Goal: Find specific page/section: Find specific page/section

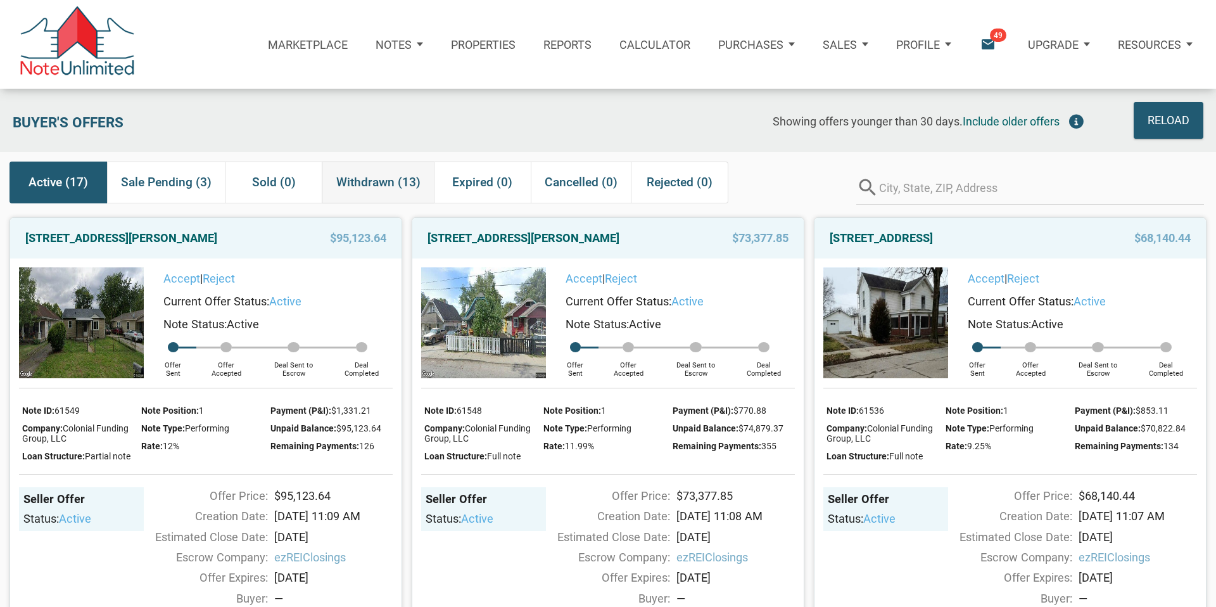
click at [358, 185] on span "Withdrawn (13)" at bounding box center [378, 182] width 84 height 23
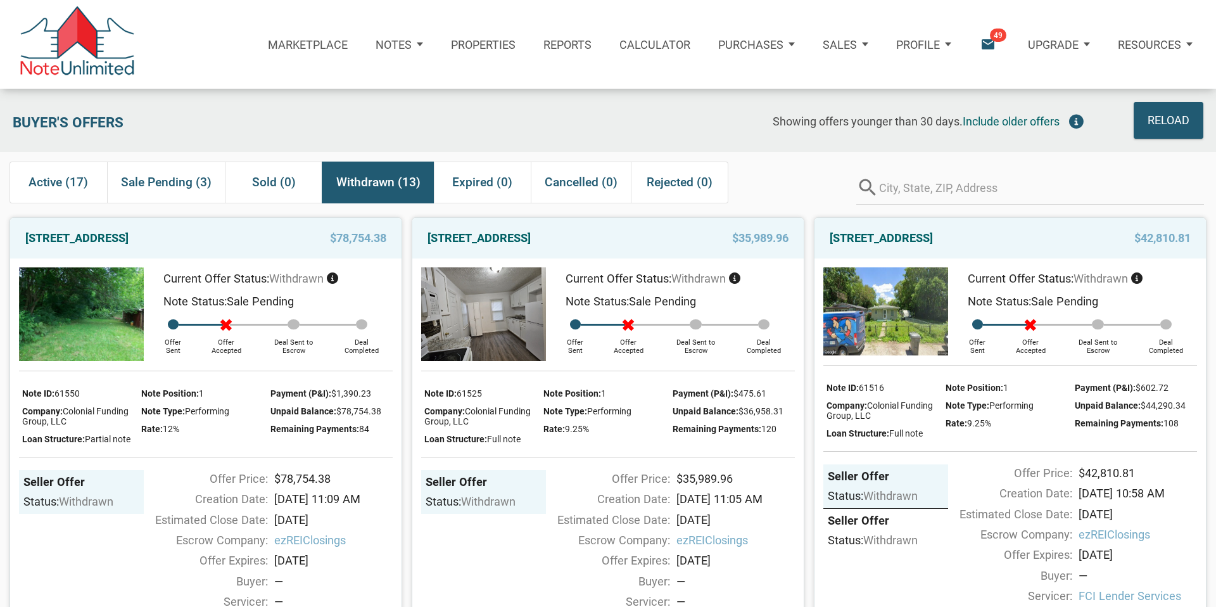
click at [984, 42] on icon "email" at bounding box center [987, 44] width 17 height 17
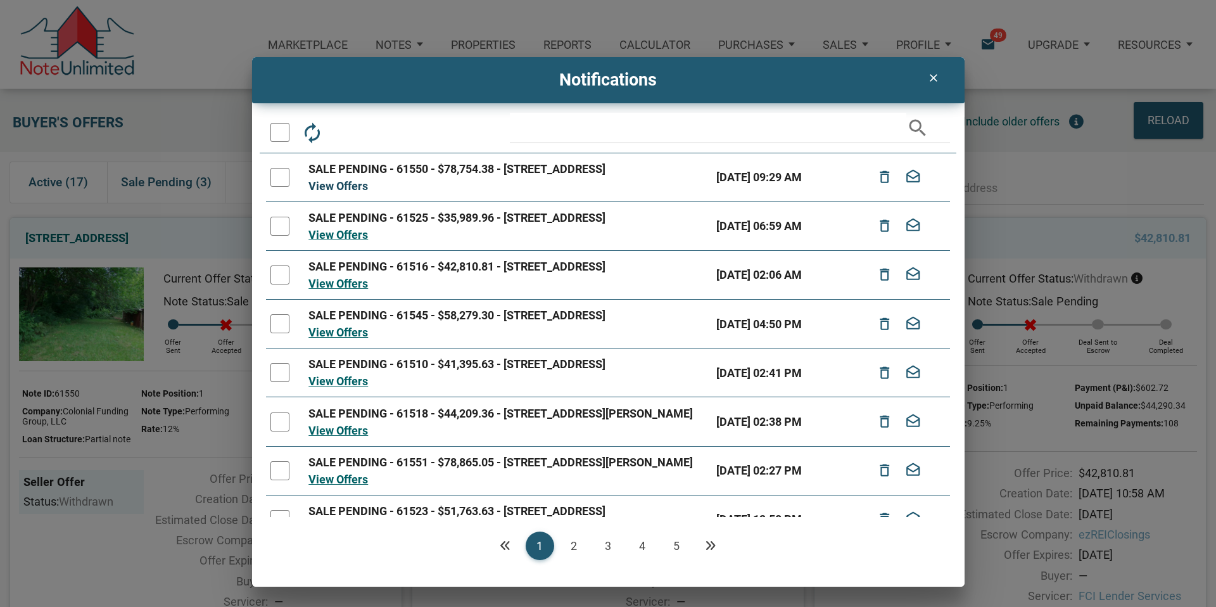
click at [331, 193] on link "View Offers" at bounding box center [338, 185] width 60 height 13
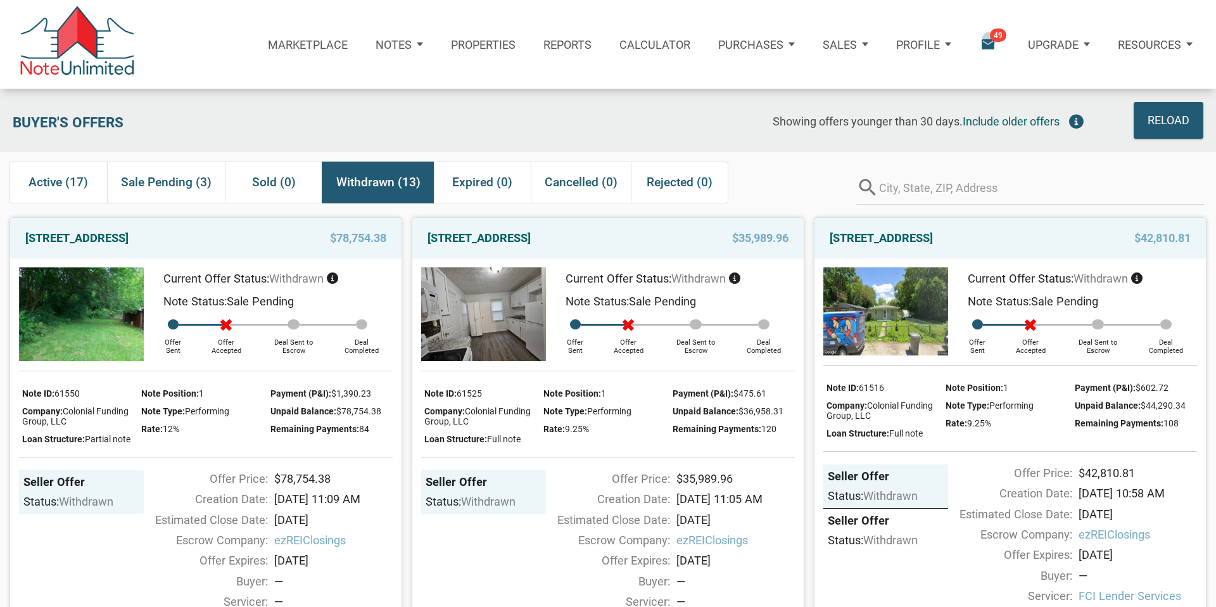
click at [989, 39] on icon "email" at bounding box center [987, 44] width 17 height 17
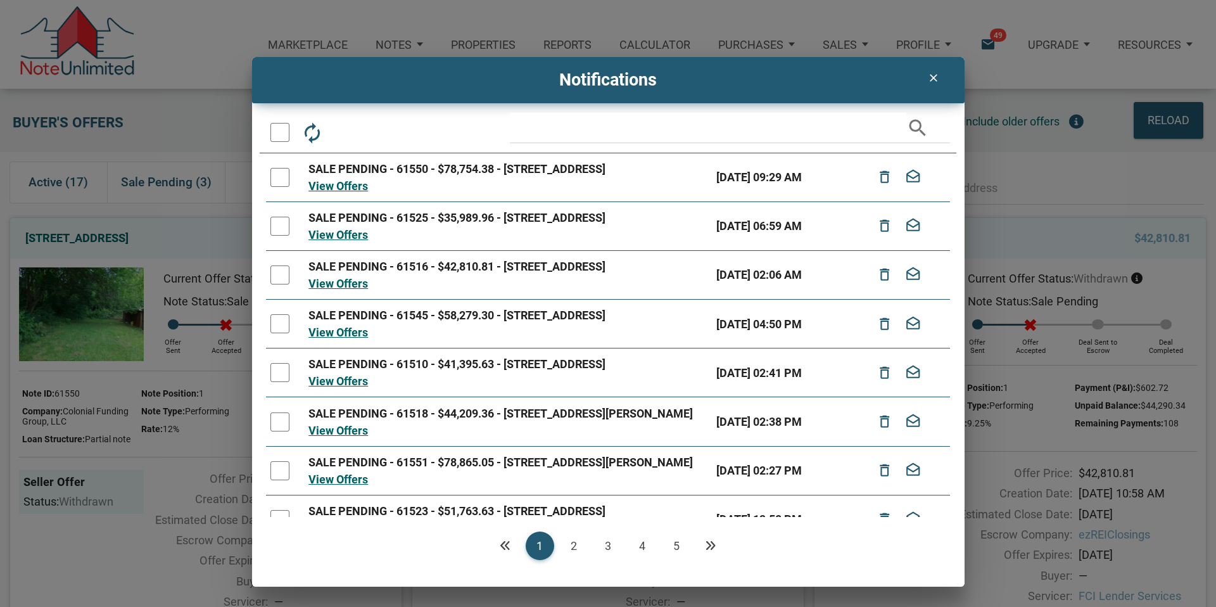
click at [348, 193] on link "View Offers" at bounding box center [338, 185] width 60 height 13
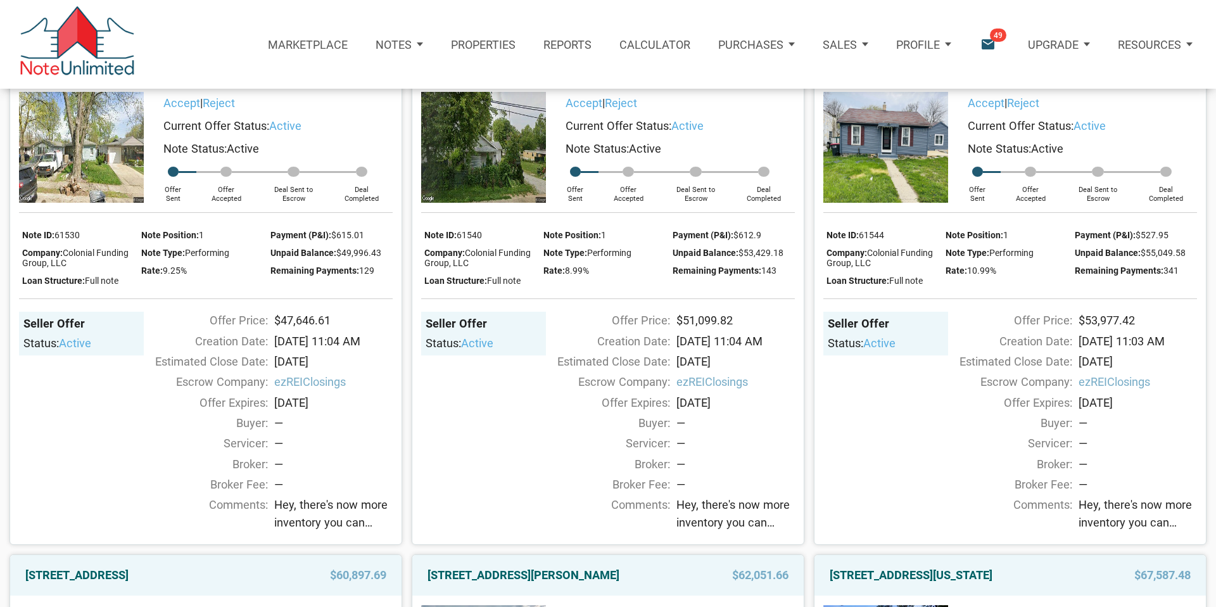
scroll to position [1156, 0]
